Goal: Task Accomplishment & Management: Manage account settings

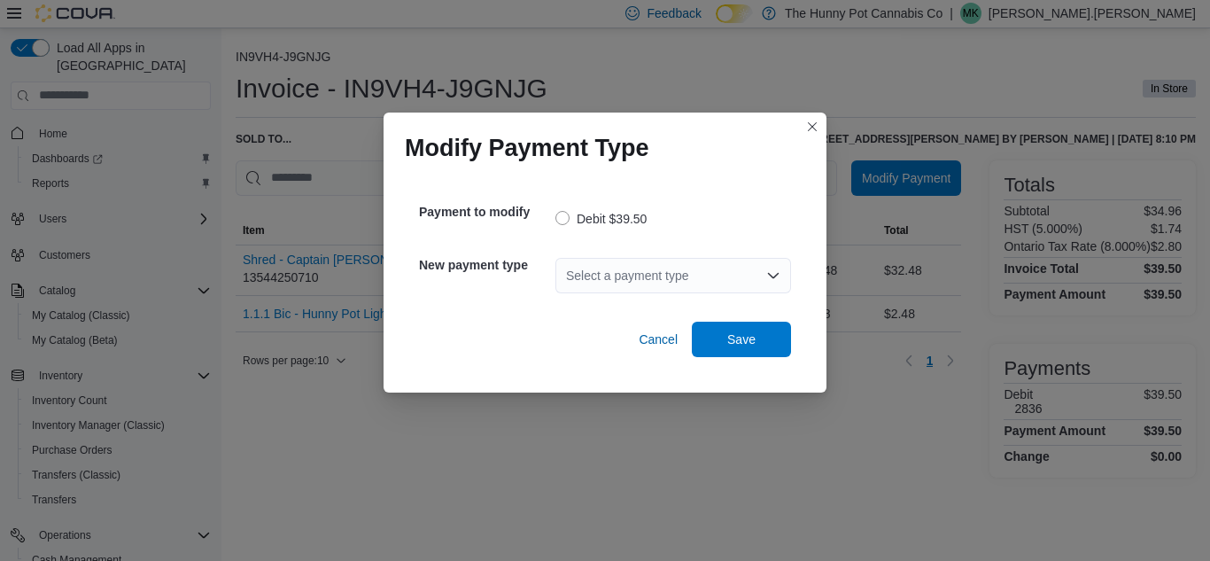
click at [645, 275] on div "Select a payment type" at bounding box center [673, 275] width 236 height 35
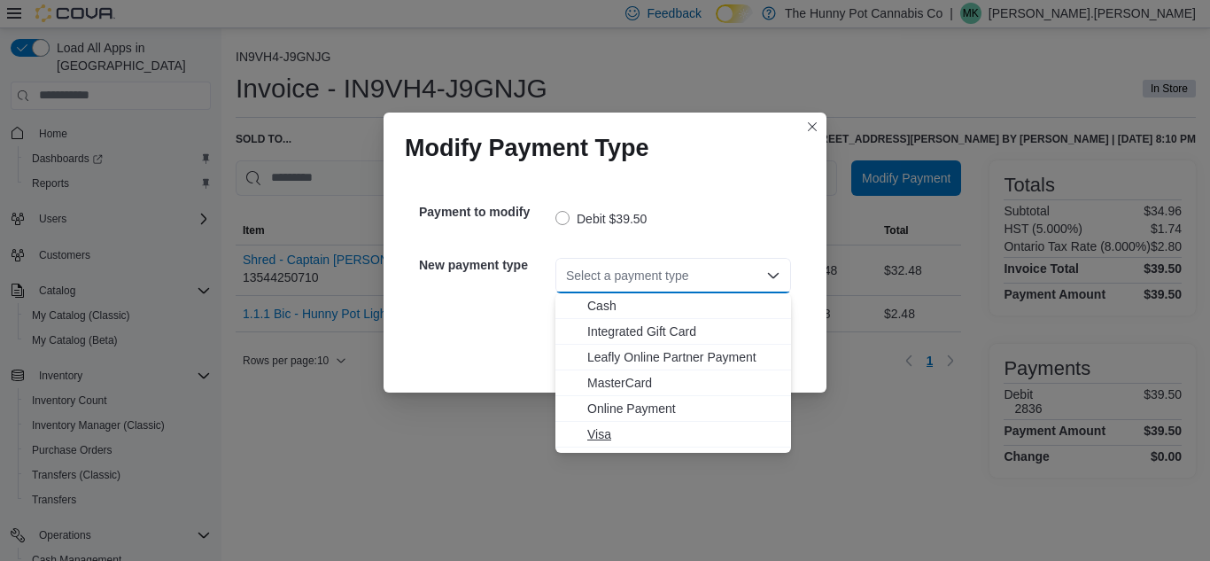
click at [595, 437] on span "Visa" at bounding box center [683, 434] width 193 height 18
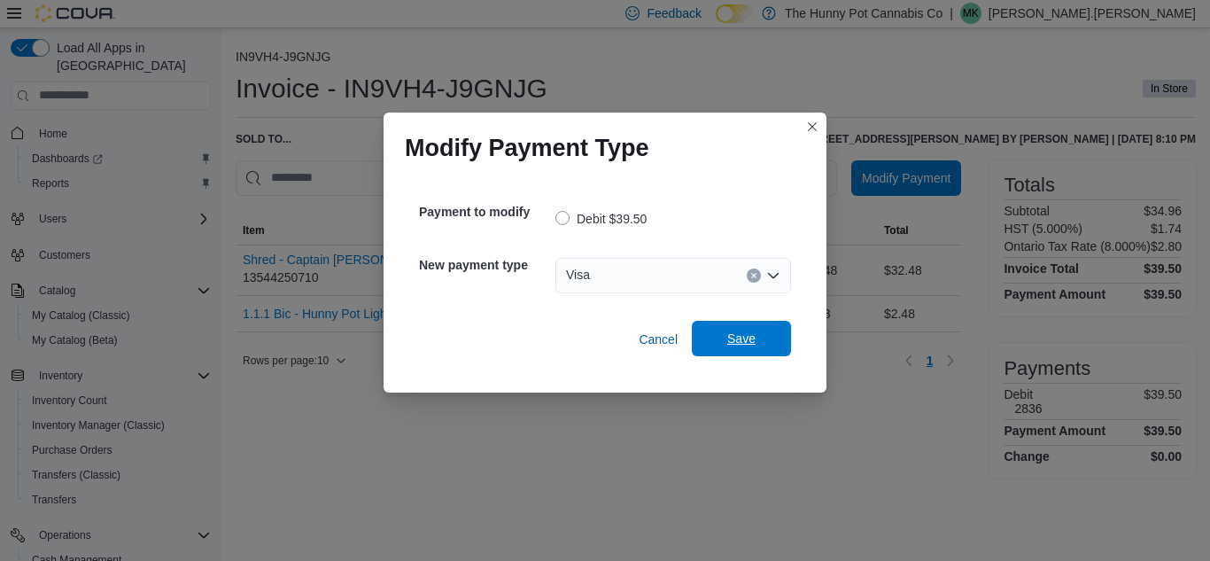
click at [732, 351] on span "Save" at bounding box center [741, 338] width 78 height 35
click at [807, 130] on button "Closes this modal window" at bounding box center [811, 125] width 21 height 21
